Goal: Task Accomplishment & Management: Use online tool/utility

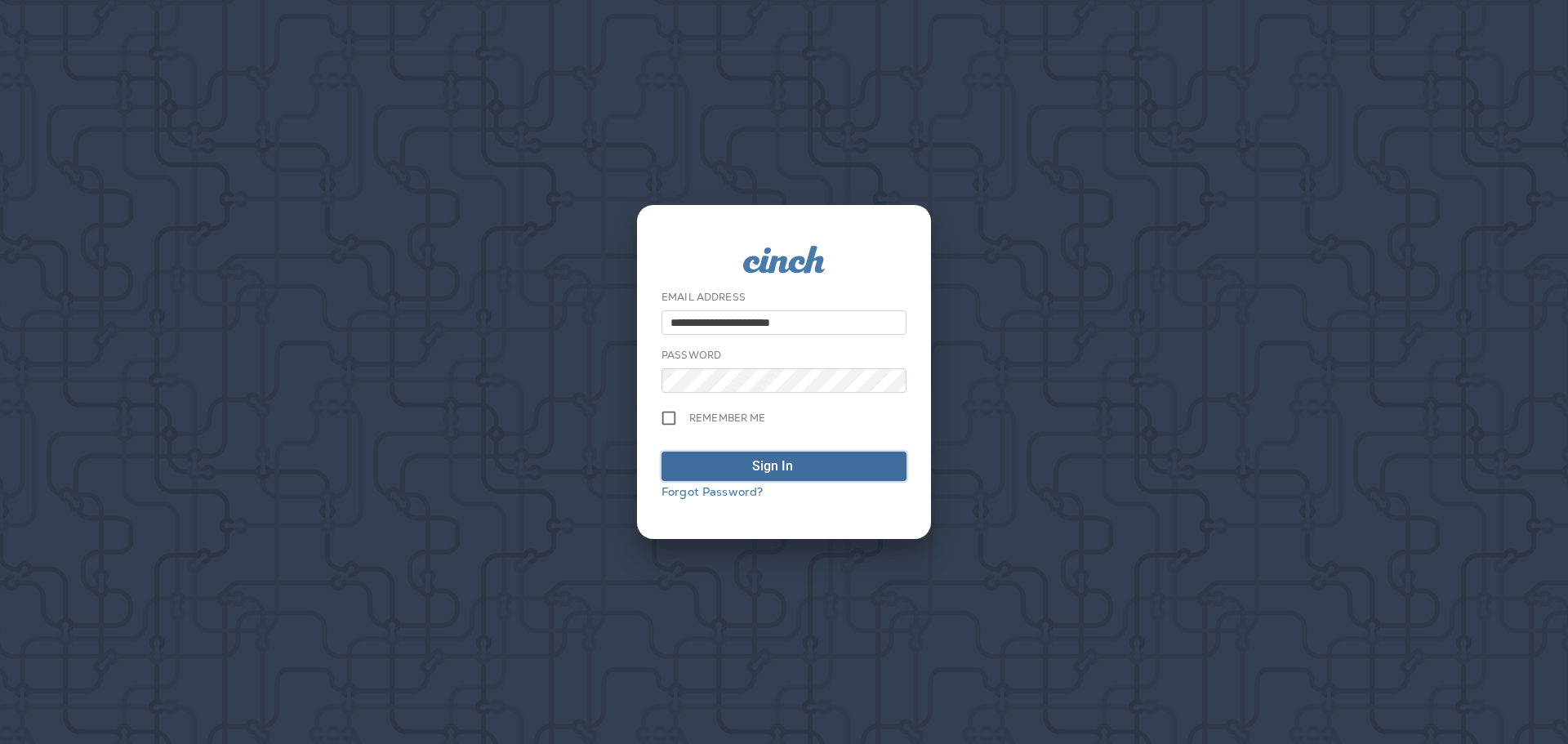
click at [784, 474] on div "Sign In" at bounding box center [772, 466] width 40 height 19
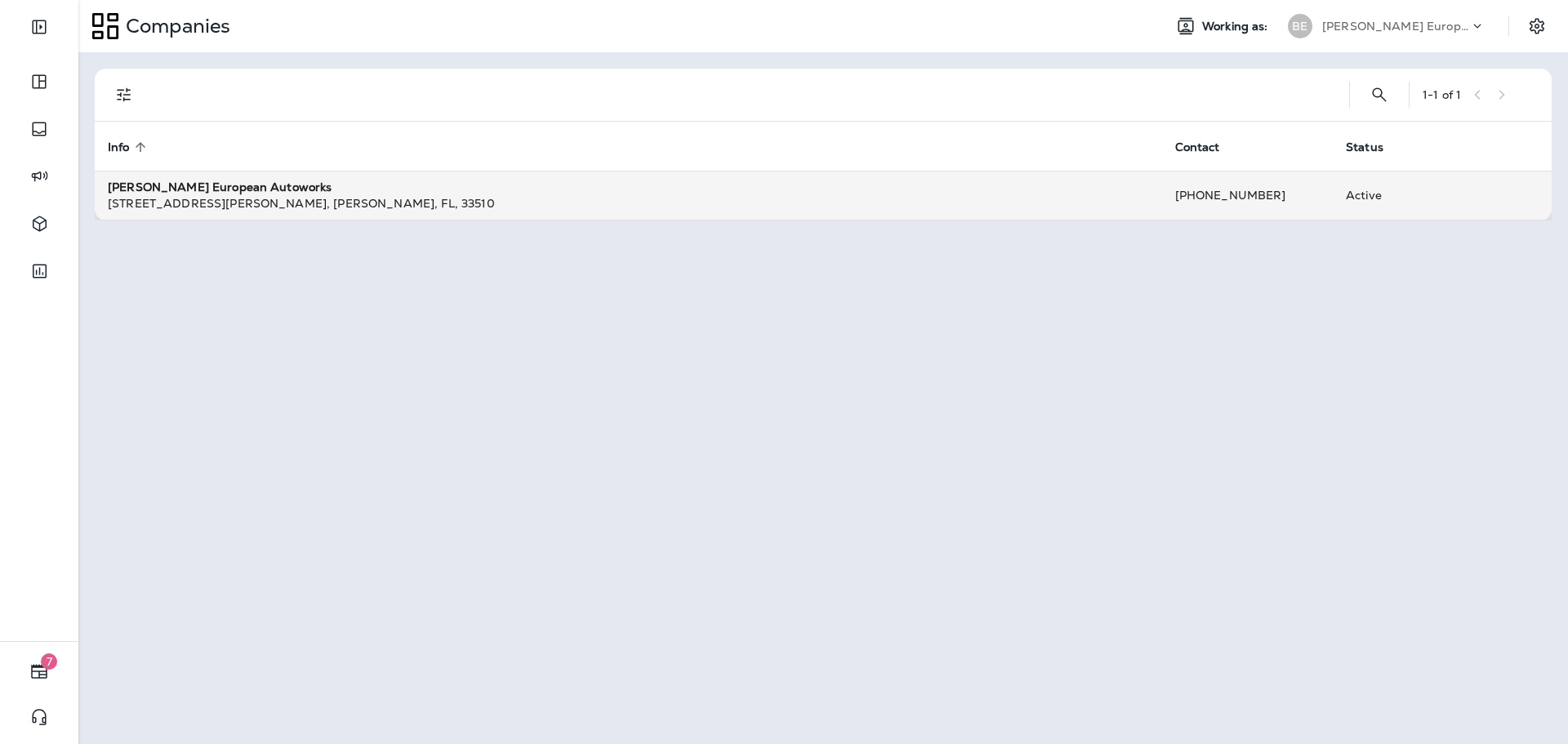
click at [387, 199] on div "[STREET_ADDRESS][PERSON_NAME]" at bounding box center [628, 203] width 1042 height 17
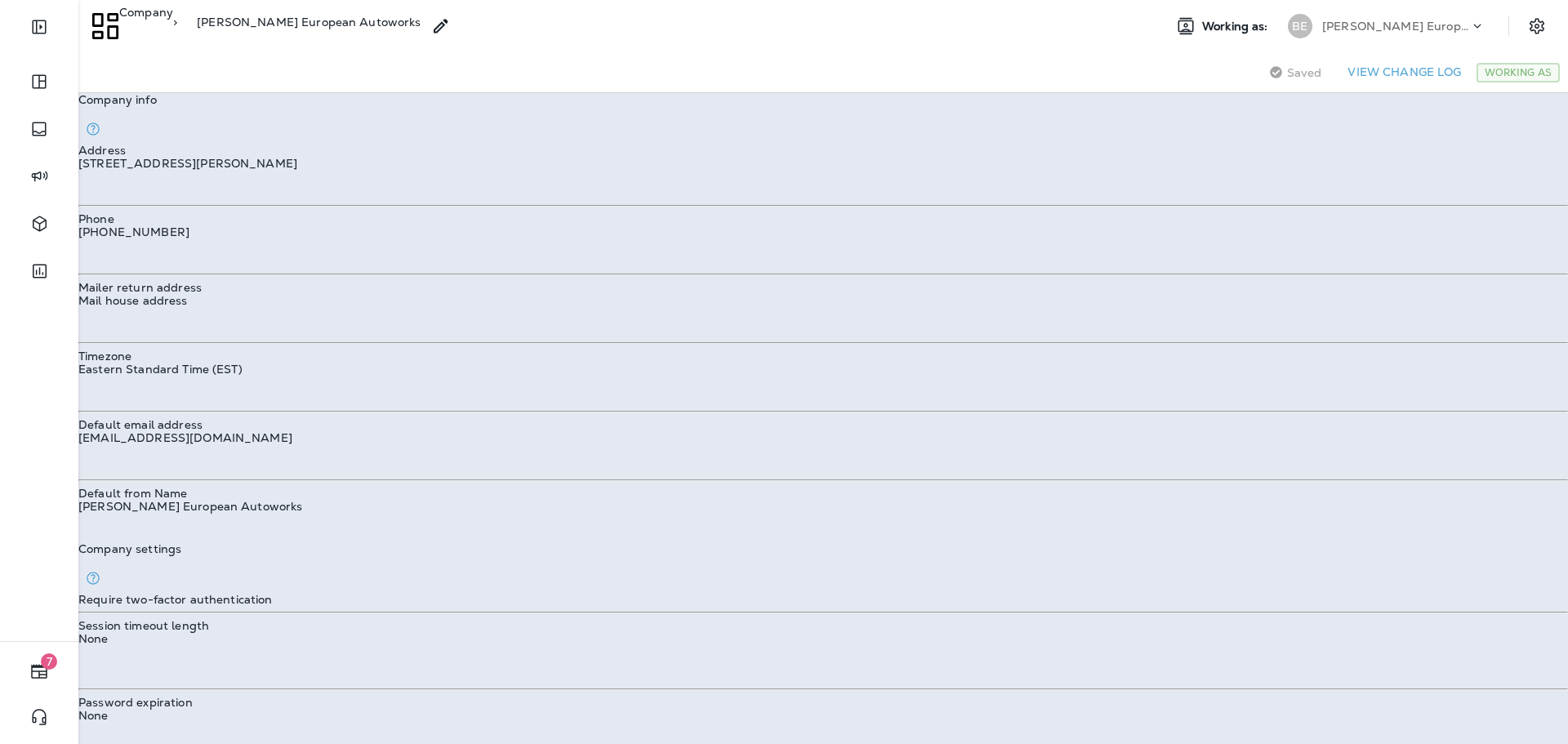
click at [107, 36] on span "Text Messages" at bounding box center [68, 28] width 81 height 15
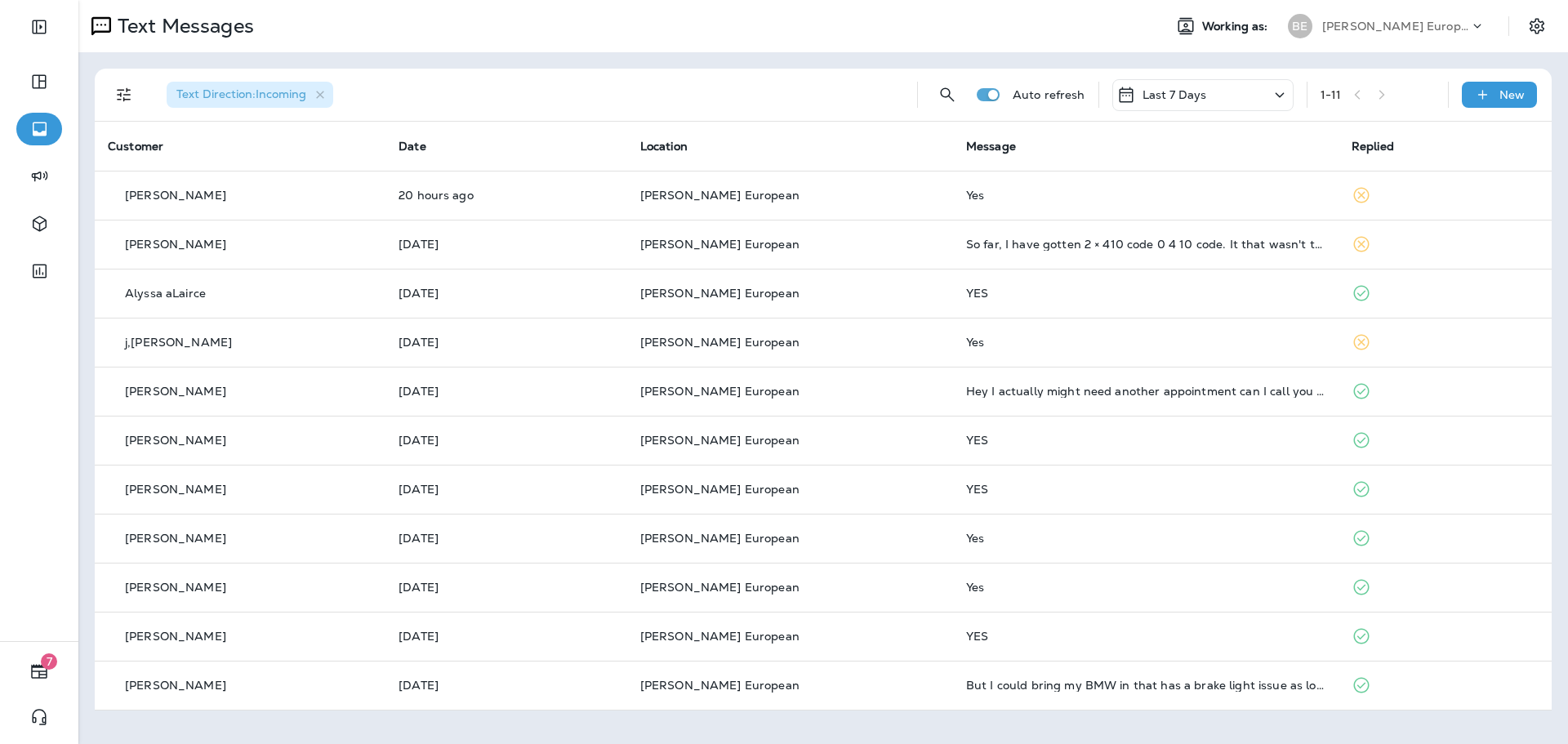
click at [1226, 102] on div "Last 7 Days" at bounding box center [1203, 95] width 181 height 32
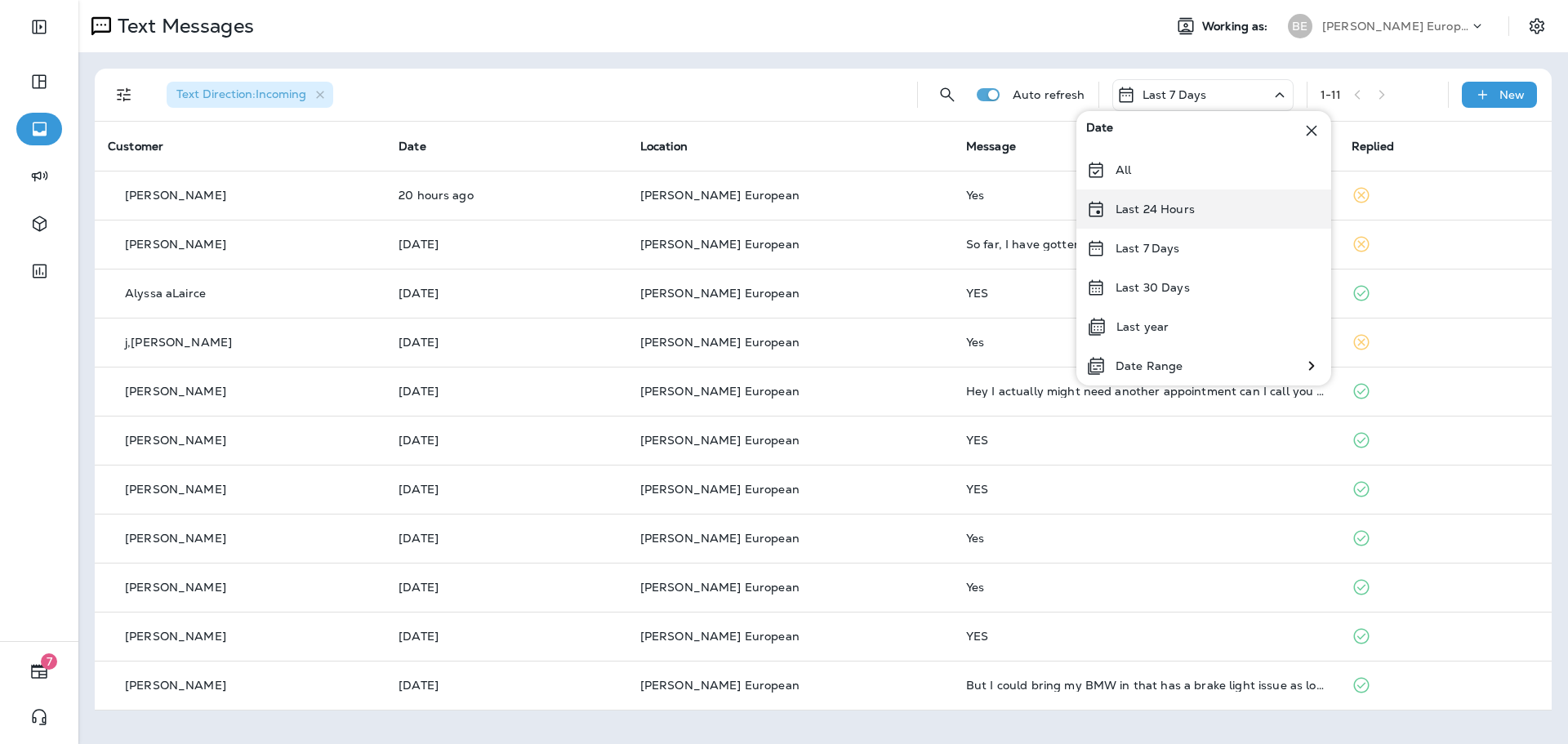
click at [1186, 210] on p "Last 24 Hours" at bounding box center [1155, 209] width 79 height 13
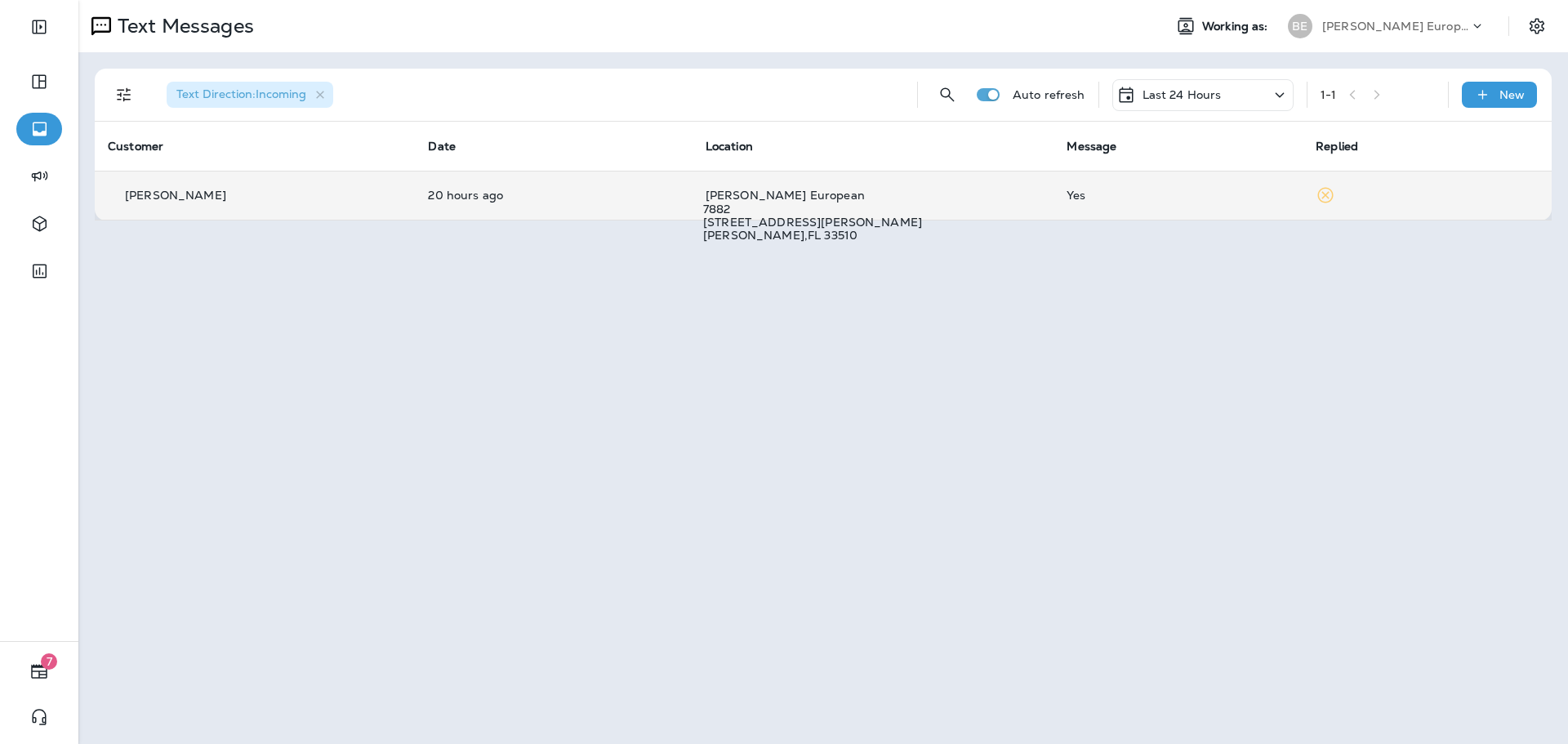
click at [713, 194] on span "[PERSON_NAME] European" at bounding box center [784, 195] width 159 height 15
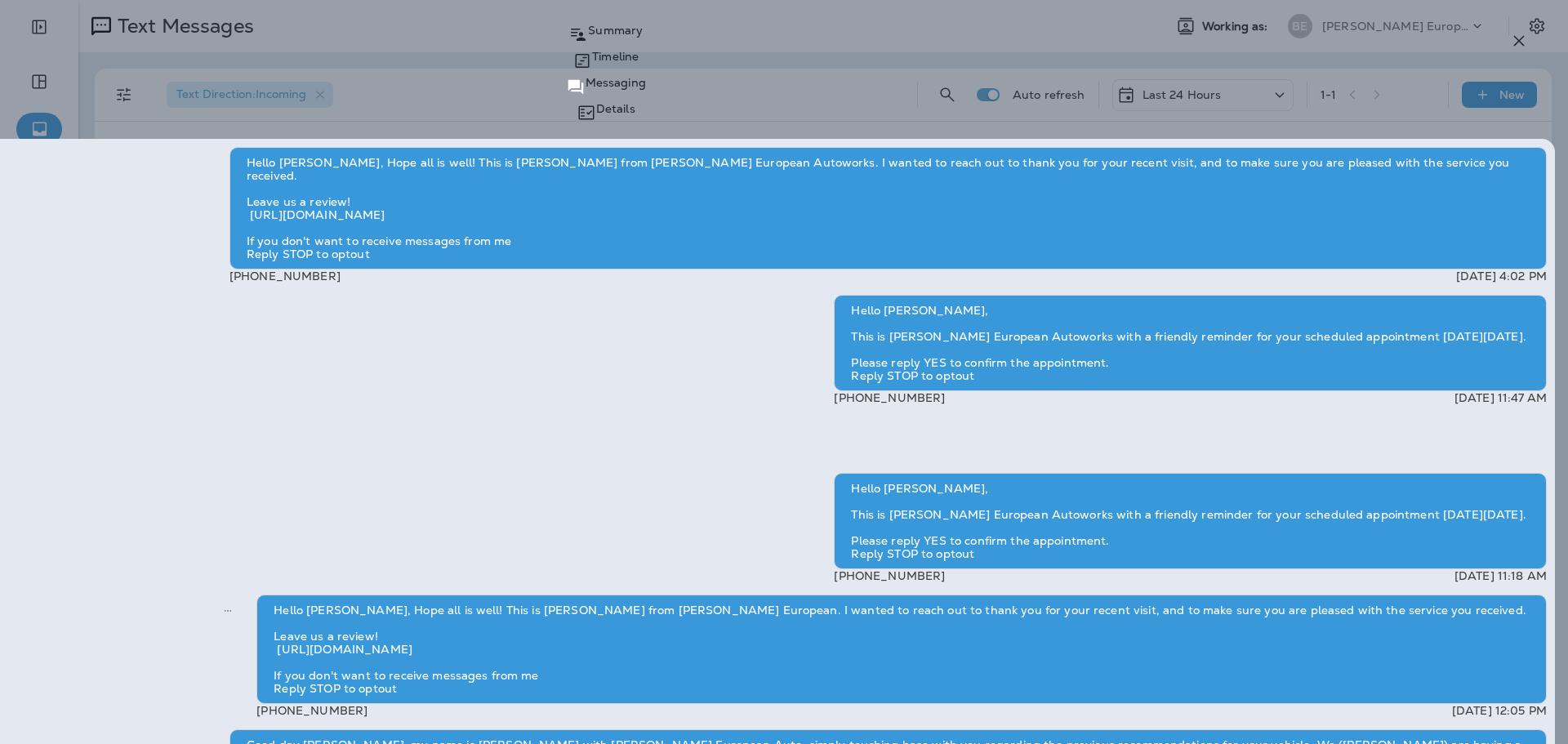
click at [1512, 47] on icon "button" at bounding box center [1519, 41] width 19 height 19
